Goal: Transaction & Acquisition: Obtain resource

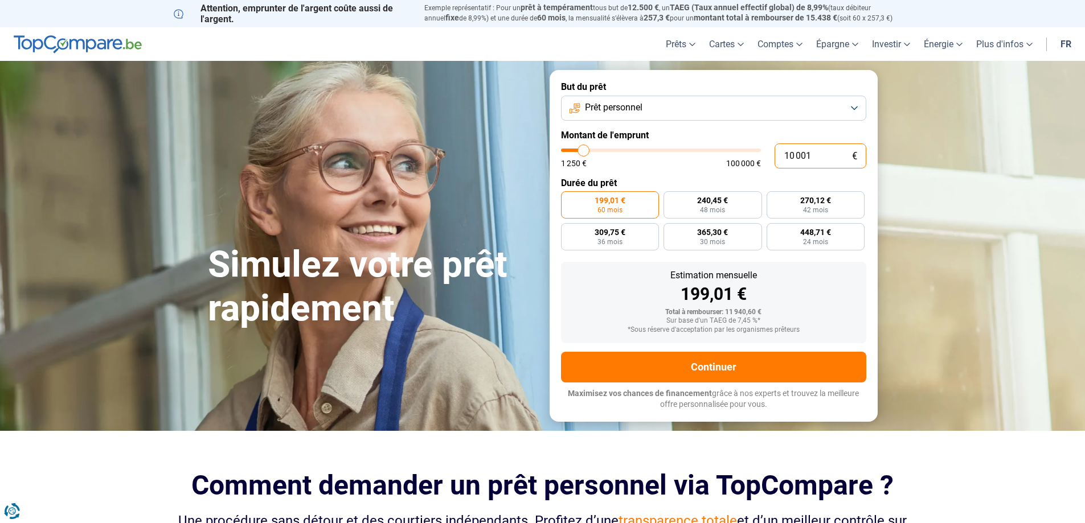
click at [792, 159] on input "10 001" at bounding box center [820, 155] width 92 height 25
type input "12 001"
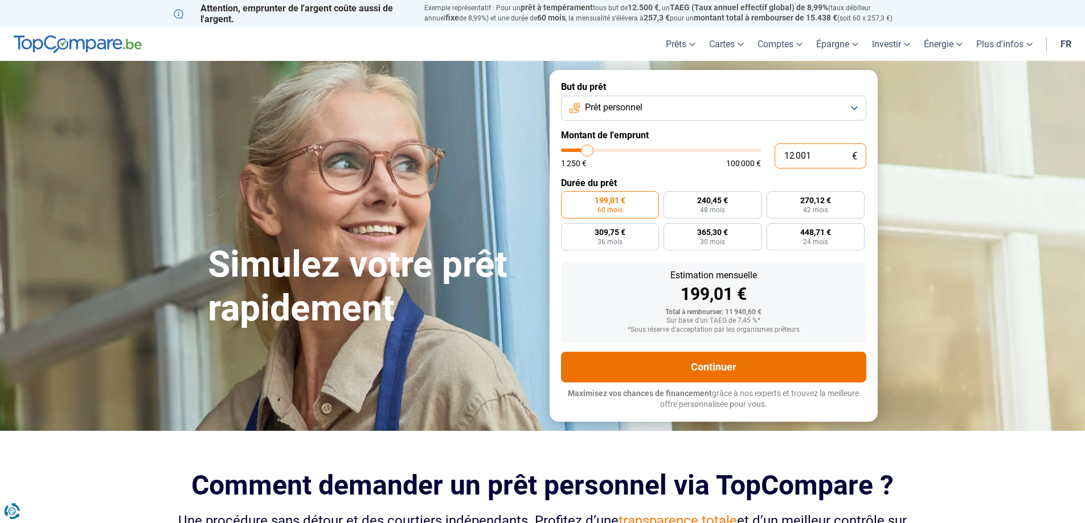
type input "12000"
type input "12 001"
click at [703, 371] on button "Continuer" at bounding box center [713, 367] width 305 height 31
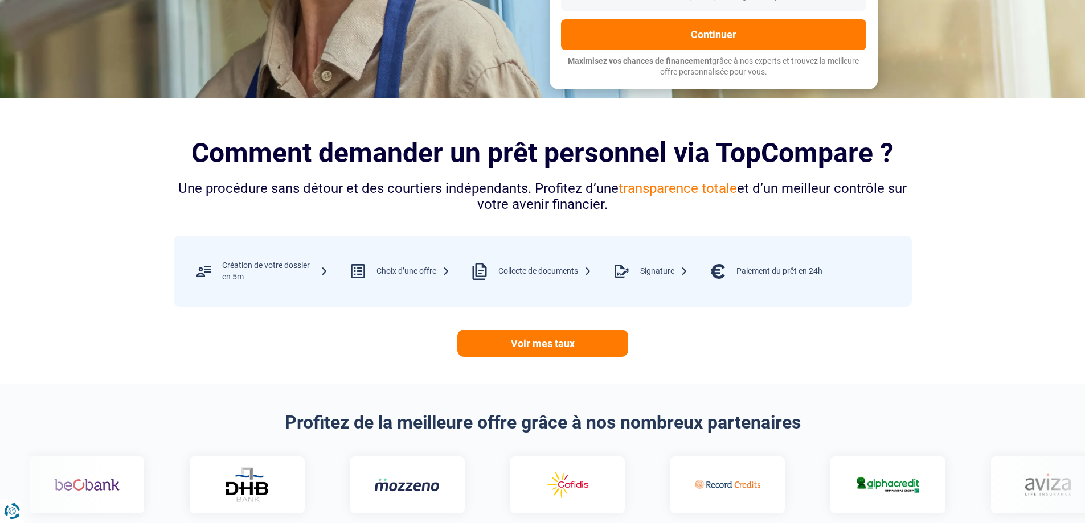
scroll to position [342, 0]
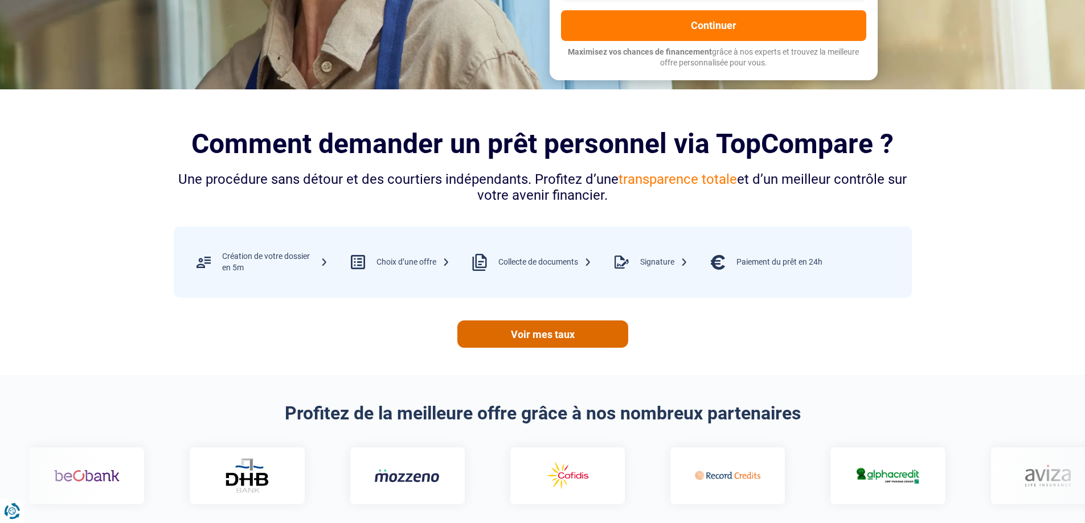
click at [536, 339] on link "Voir mes taux" at bounding box center [542, 334] width 171 height 27
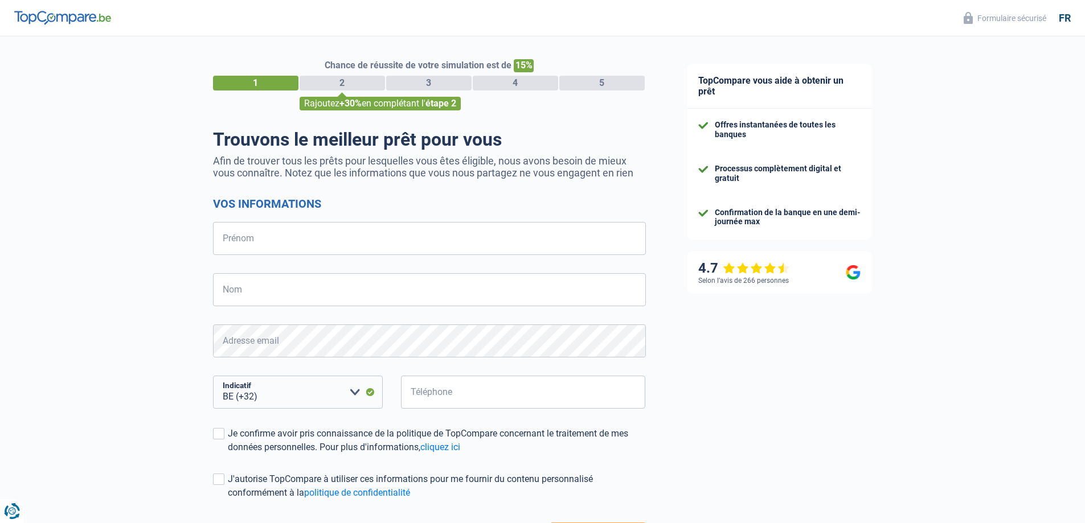
select select "32"
